Goal: Task Accomplishment & Management: Use online tool/utility

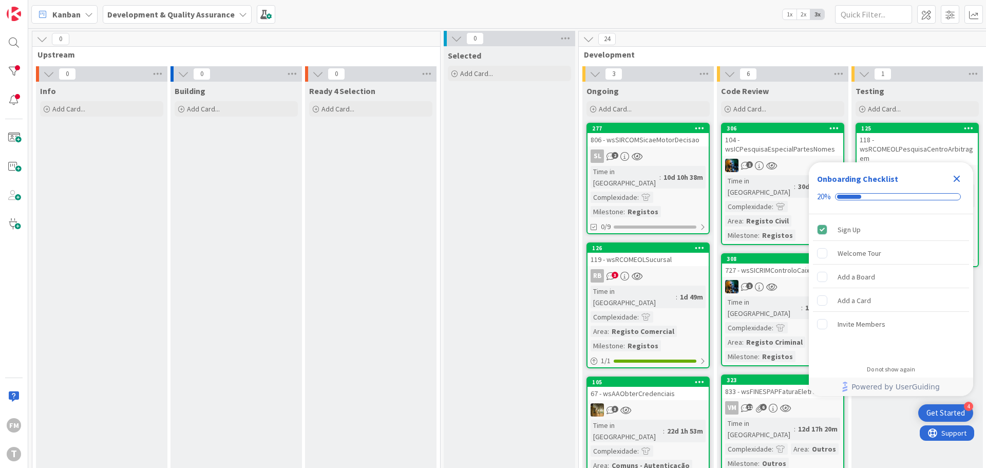
click at [958, 182] on icon "Close Checklist" at bounding box center [957, 179] width 12 height 12
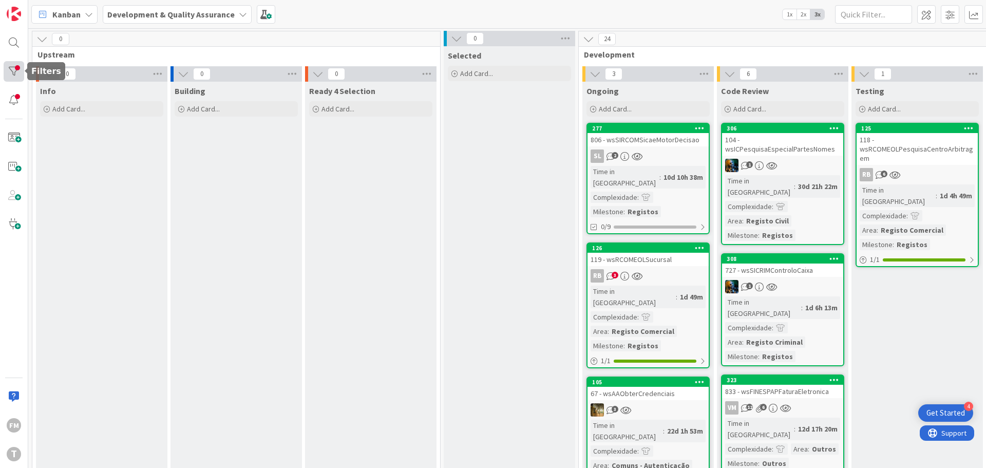
click at [15, 70] on div at bounding box center [14, 71] width 21 height 21
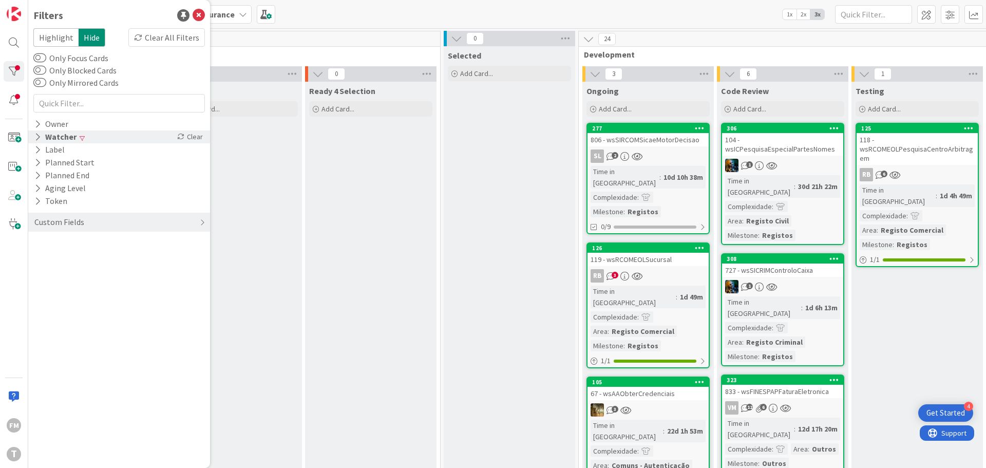
click at [41, 138] on icon at bounding box center [37, 136] width 7 height 9
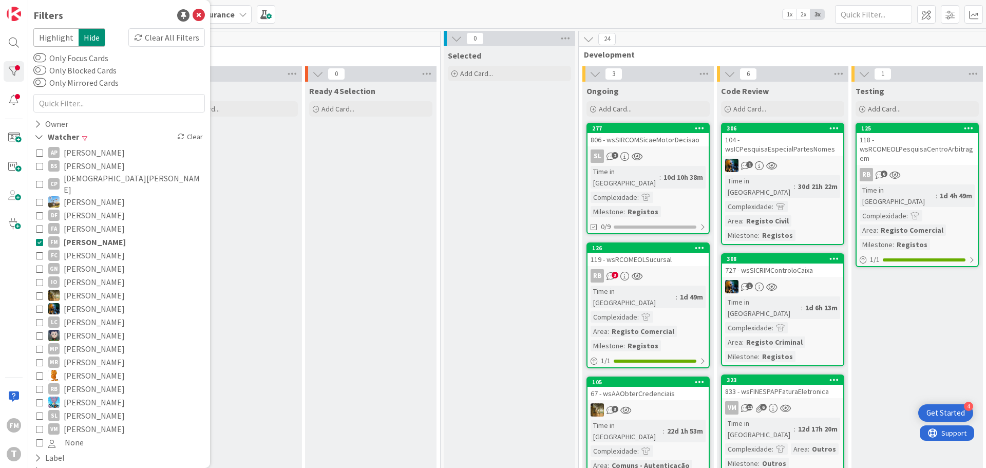
click at [39, 238] on icon at bounding box center [39, 241] width 7 height 7
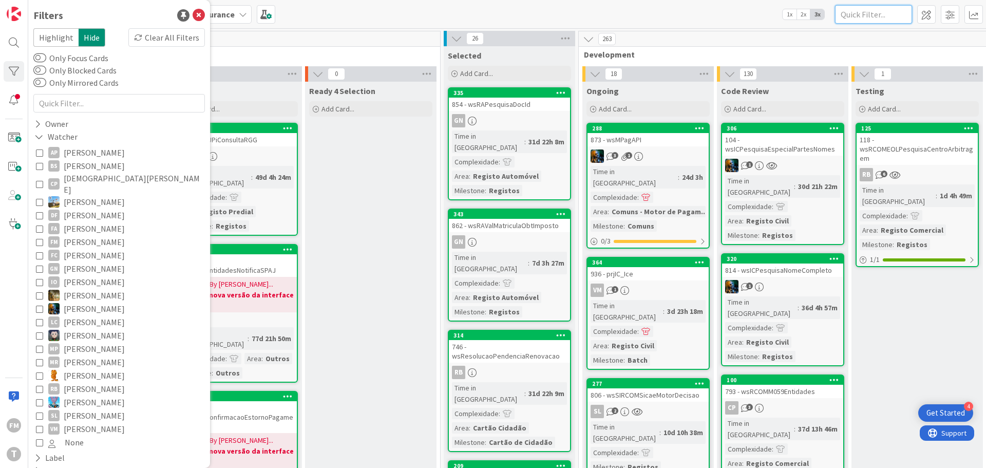
click at [856, 16] on input "text" at bounding box center [873, 14] width 77 height 18
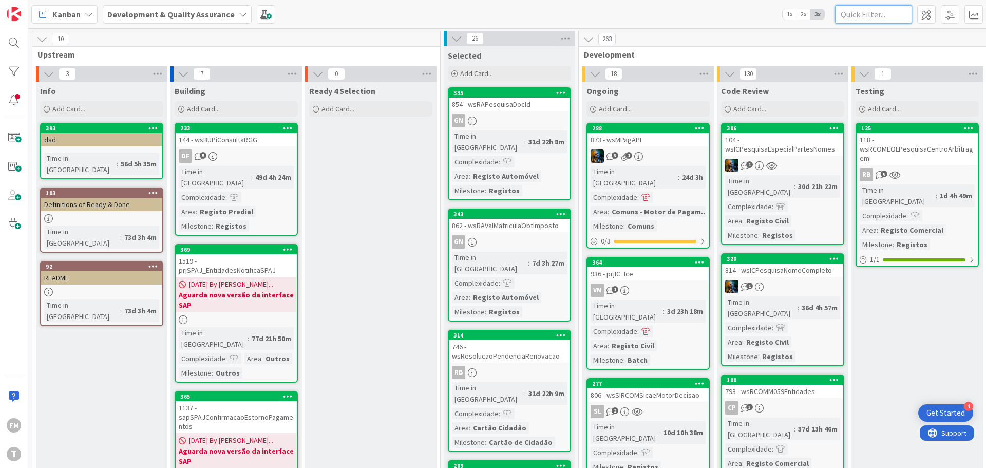
paste input "wsrcomeolpesquisacaes"
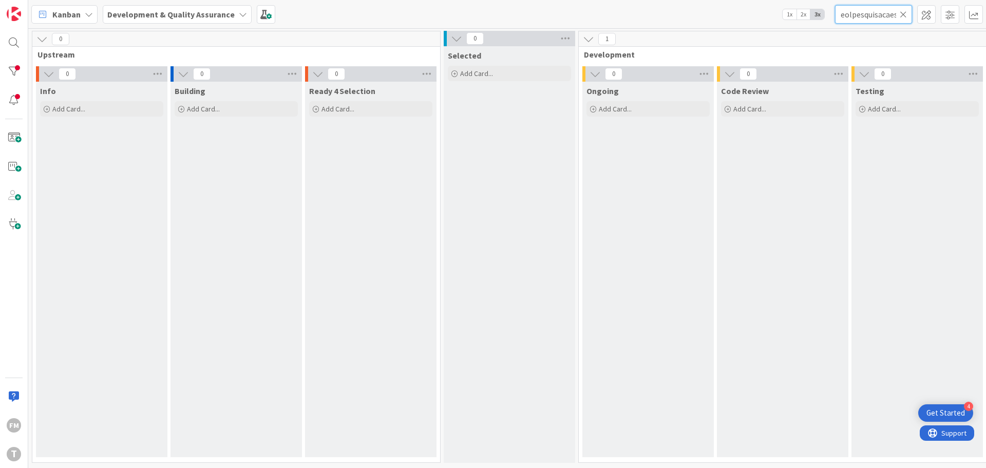
type input "wsrcomeolpesquisacaes"
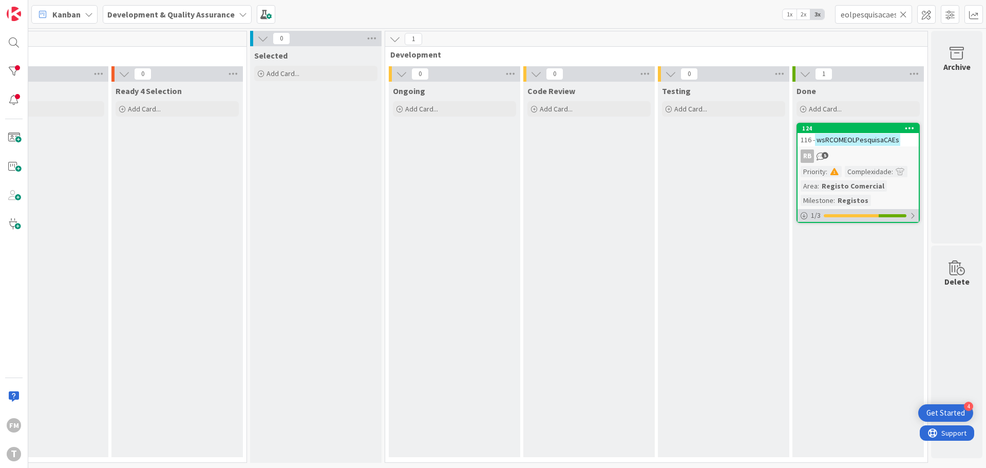
click at [841, 210] on div "1 / 3" at bounding box center [858, 215] width 121 height 13
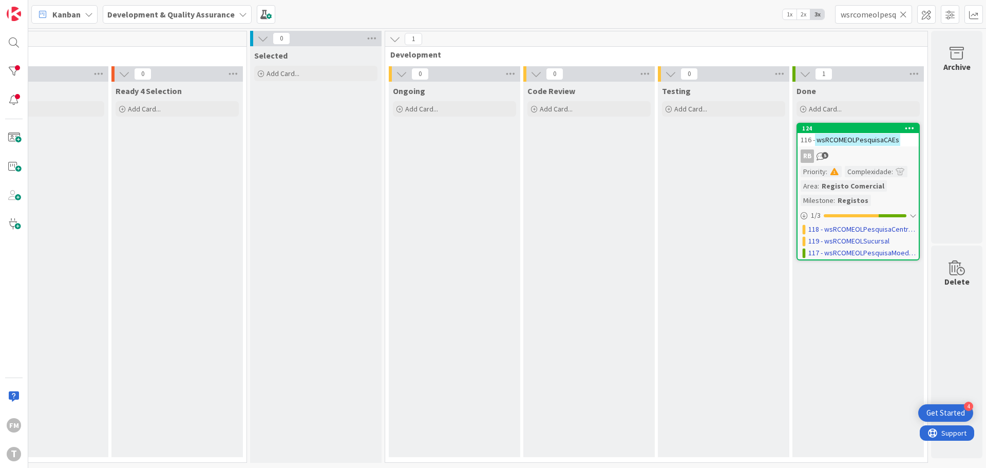
click at [853, 151] on div "RB 5" at bounding box center [858, 155] width 121 height 13
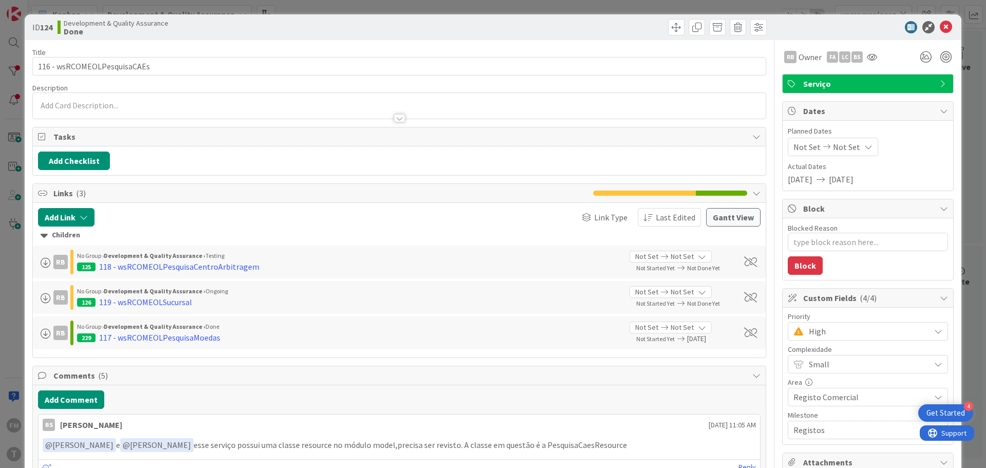
type textarea "x"
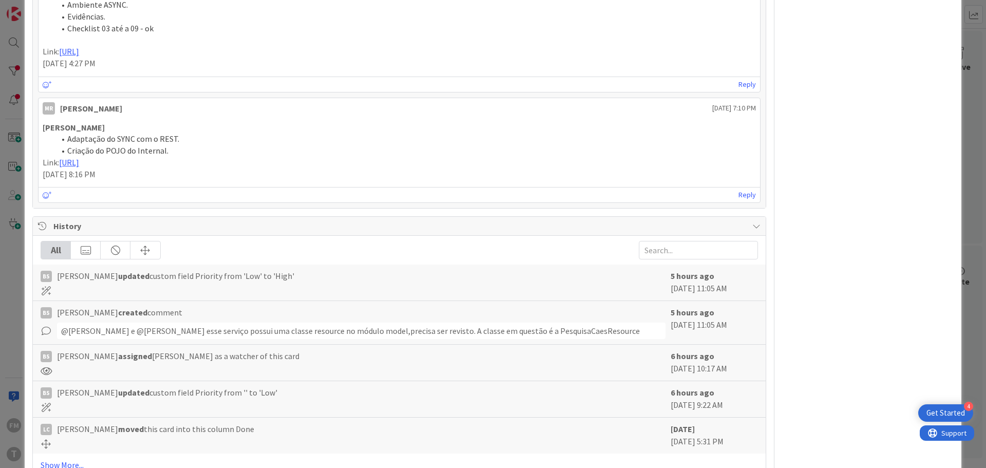
scroll to position [699, 0]
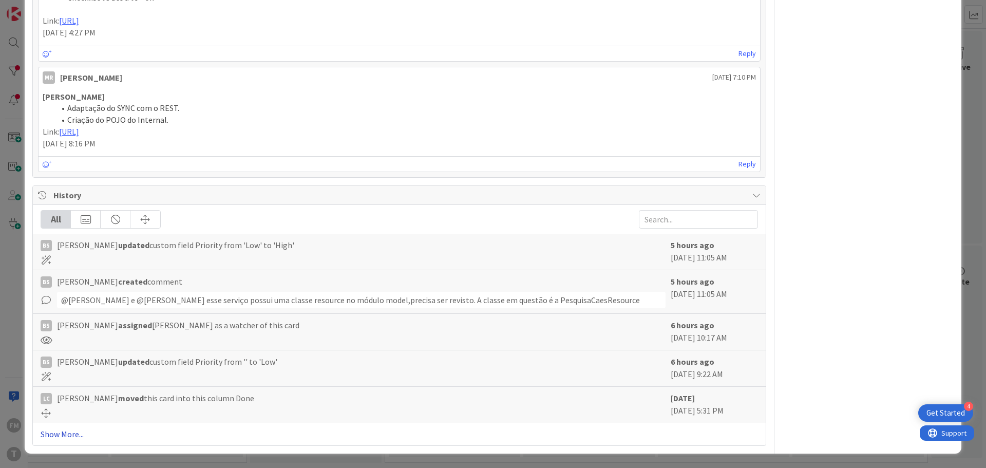
click at [73, 437] on link "Show More..." at bounding box center [399, 434] width 717 height 12
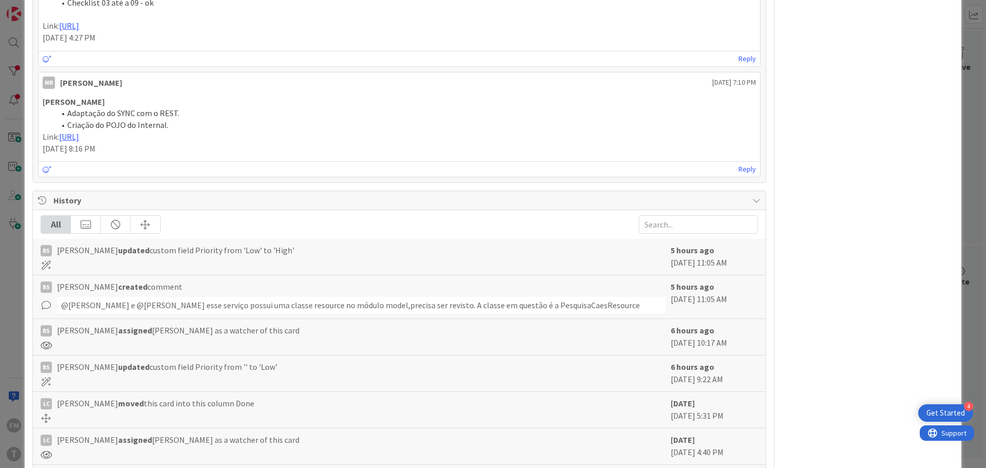
scroll to position [0, 0]
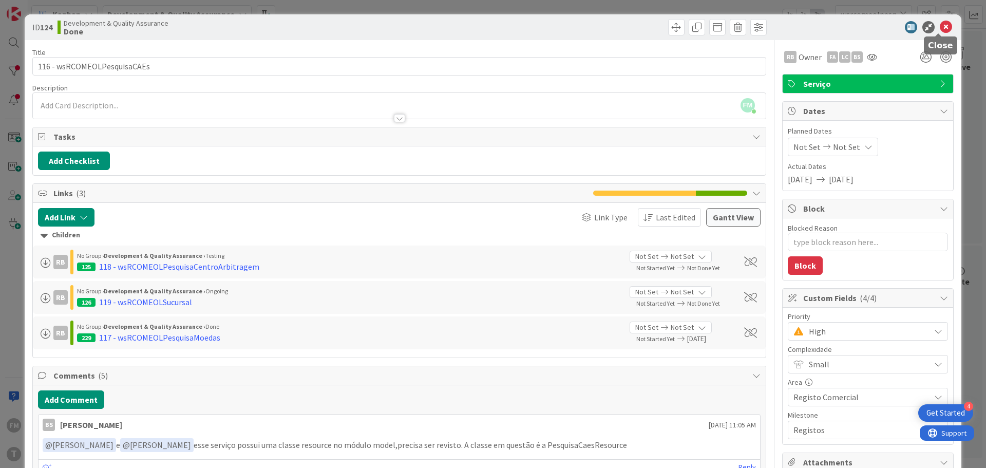
click at [940, 24] on icon at bounding box center [946, 27] width 12 height 12
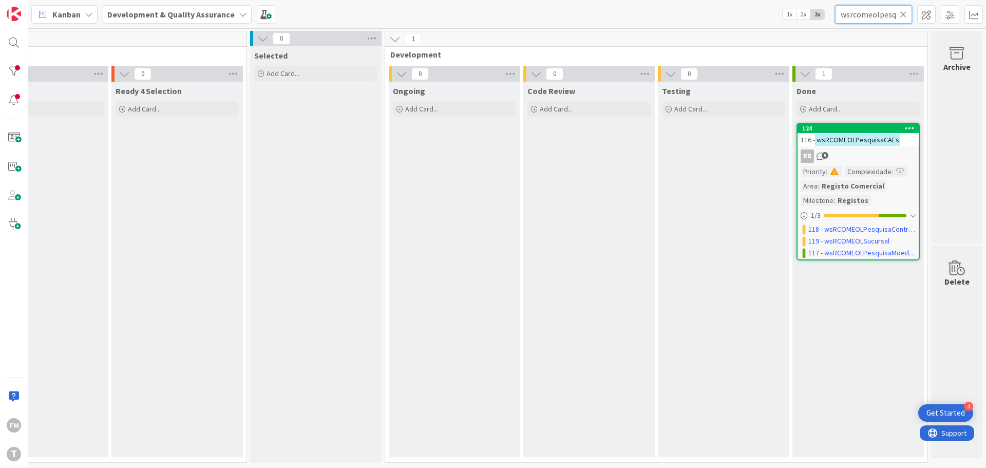
click at [899, 16] on input "wsrcomeolpesquisacaes" at bounding box center [873, 14] width 77 height 18
click at [904, 14] on icon at bounding box center [903, 14] width 7 height 9
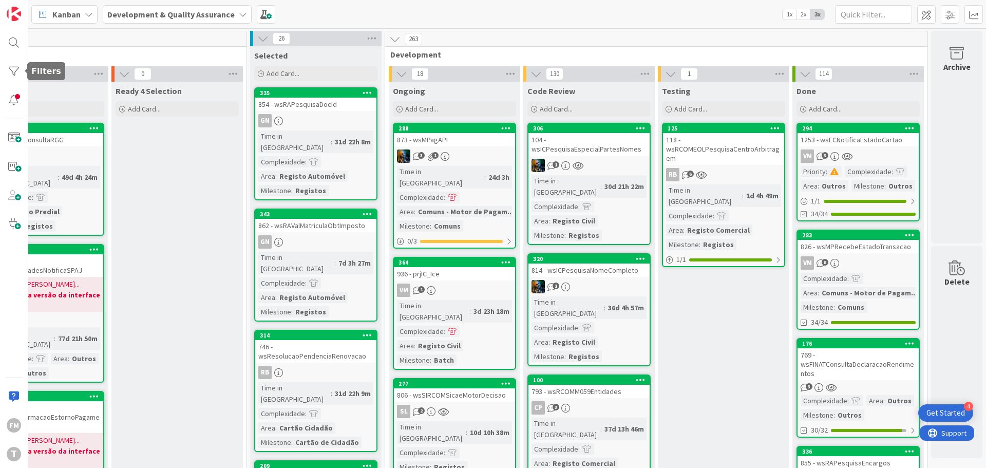
click at [3, 67] on div "FM T" at bounding box center [14, 234] width 28 height 468
click at [11, 68] on div at bounding box center [14, 71] width 21 height 21
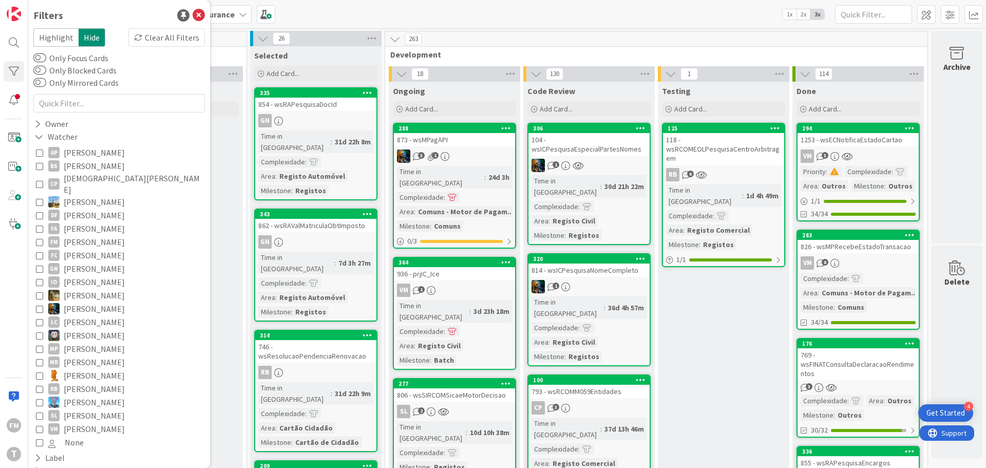
click at [40, 238] on icon at bounding box center [39, 241] width 7 height 7
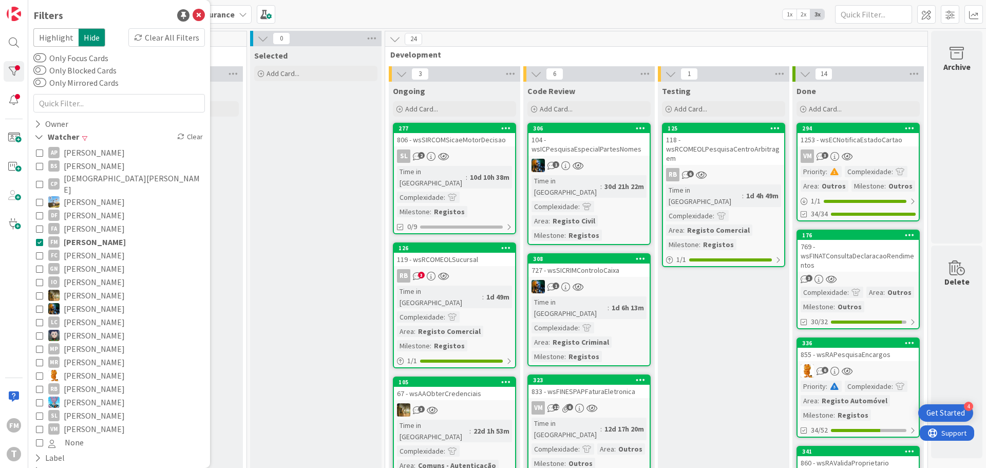
click at [39, 238] on icon at bounding box center [39, 241] width 7 height 7
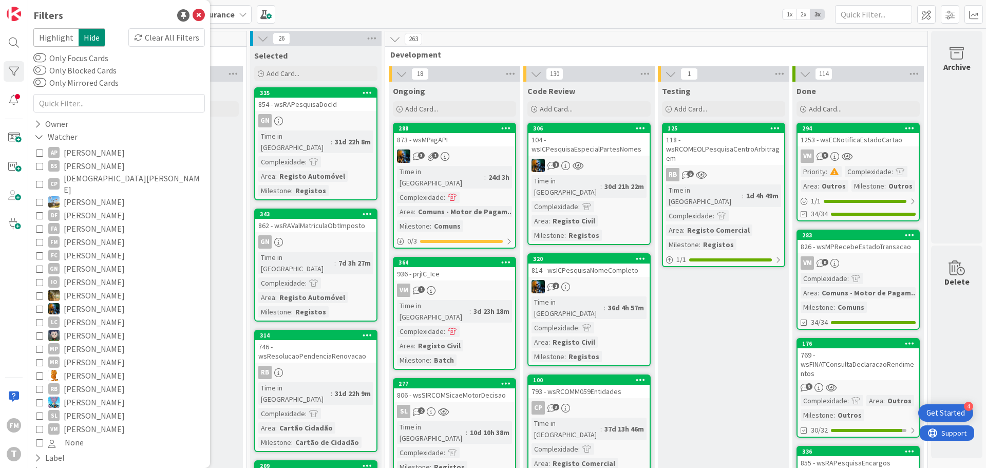
click at [37, 252] on icon at bounding box center [39, 255] width 7 height 7
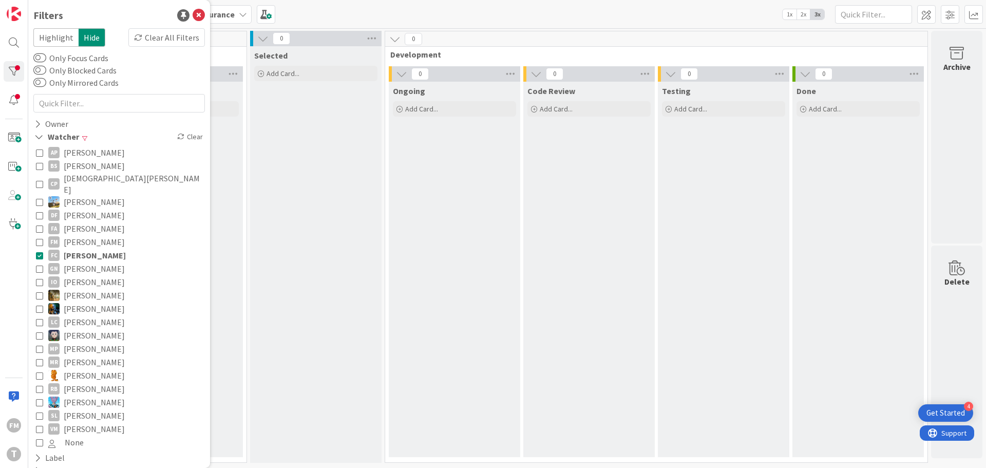
click at [37, 252] on icon at bounding box center [39, 255] width 7 height 7
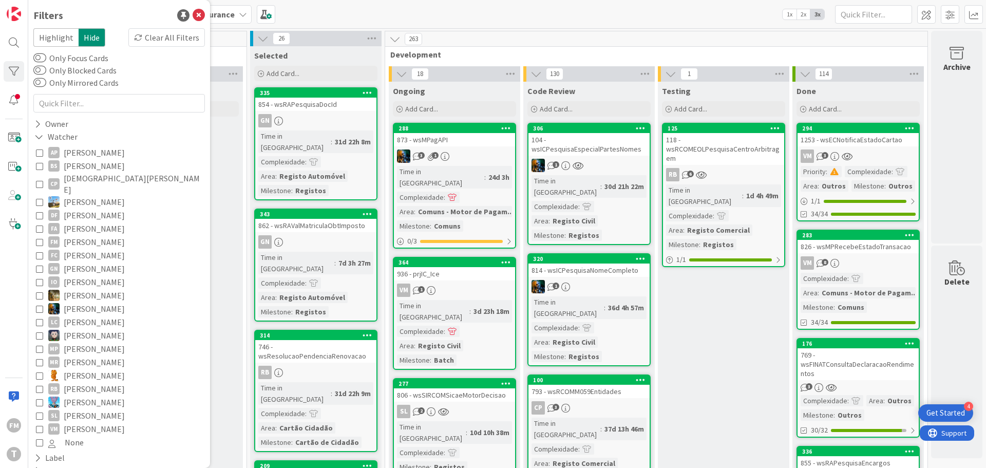
click at [40, 238] on icon at bounding box center [39, 241] width 7 height 7
